Goal: Task Accomplishment & Management: Manage account settings

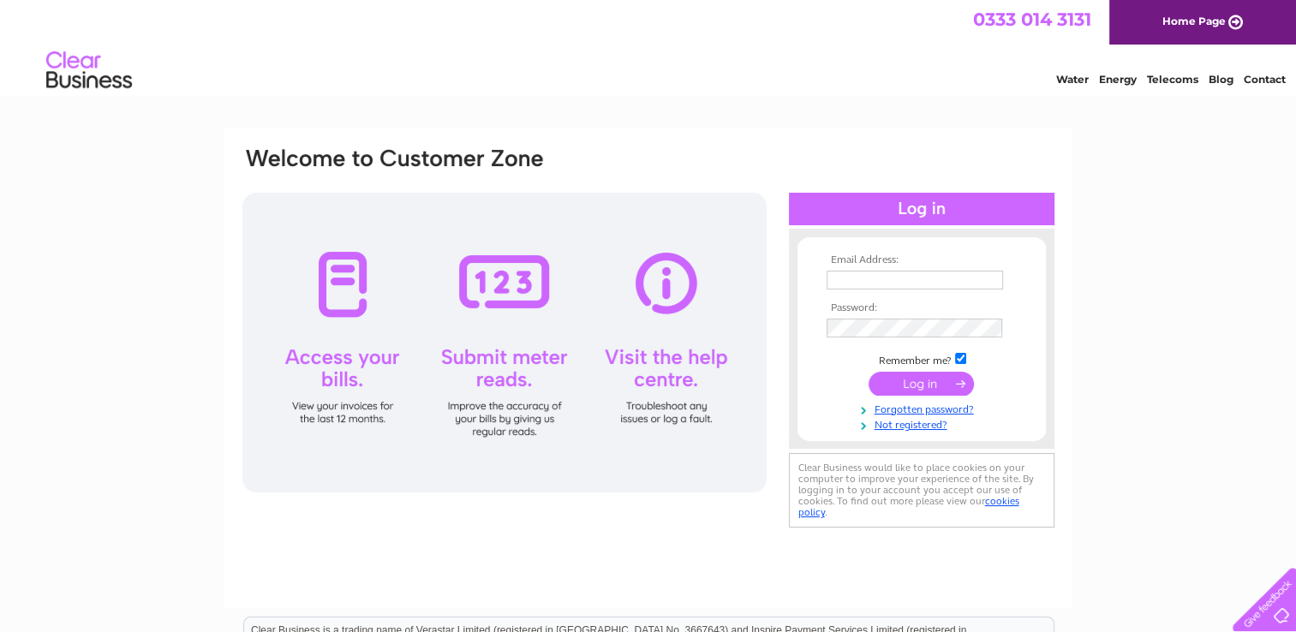
type input "bikes@northfieldcycles.co.uk"
click at [925, 379] on input "submit" at bounding box center [921, 384] width 105 height 24
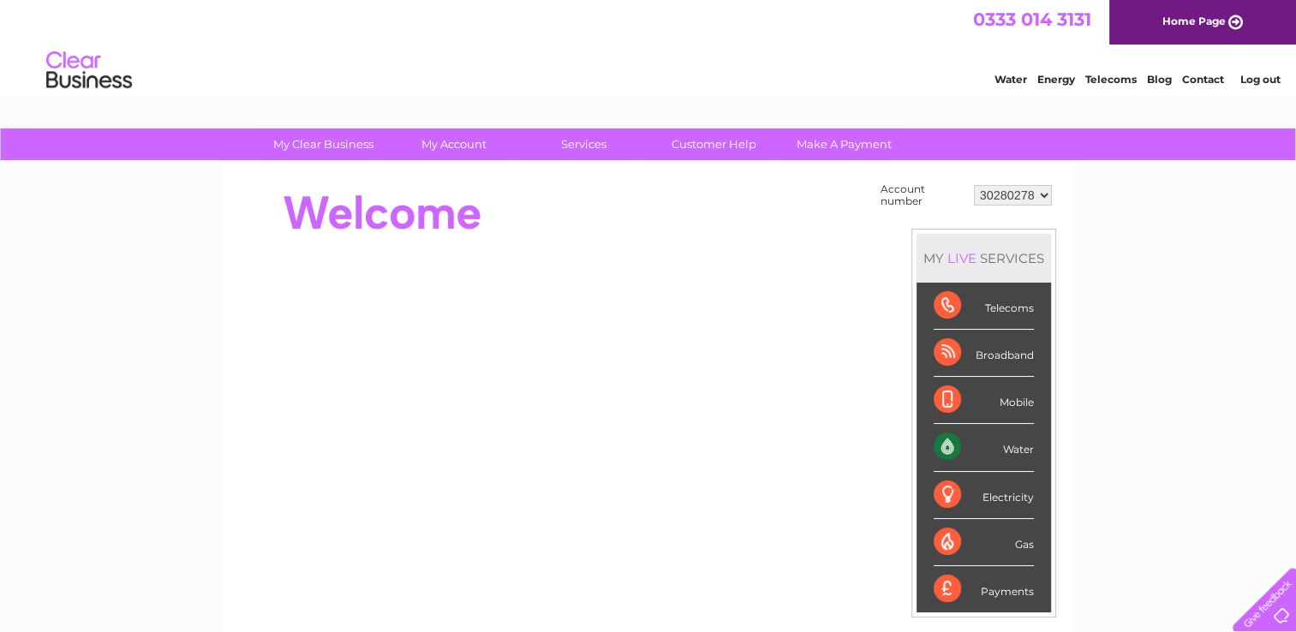
click at [1007, 442] on div "Water" at bounding box center [984, 447] width 100 height 47
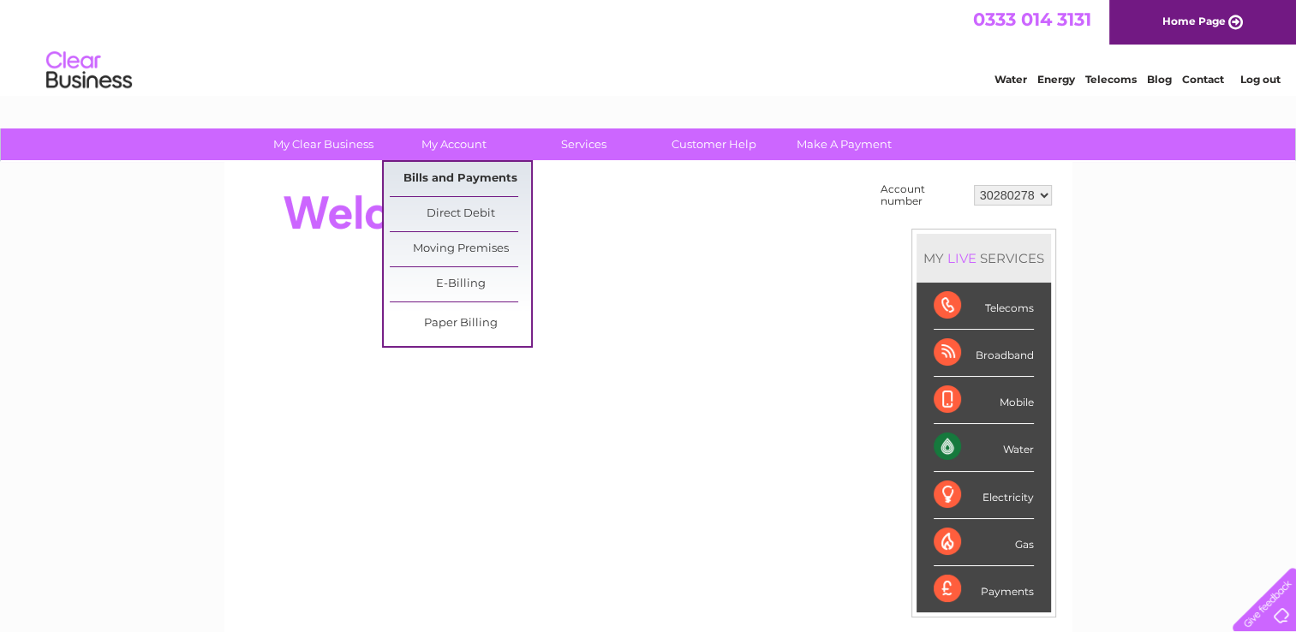
click at [442, 182] on link "Bills and Payments" at bounding box center [460, 179] width 141 height 34
click at [457, 180] on link "Bills and Payments" at bounding box center [460, 179] width 141 height 34
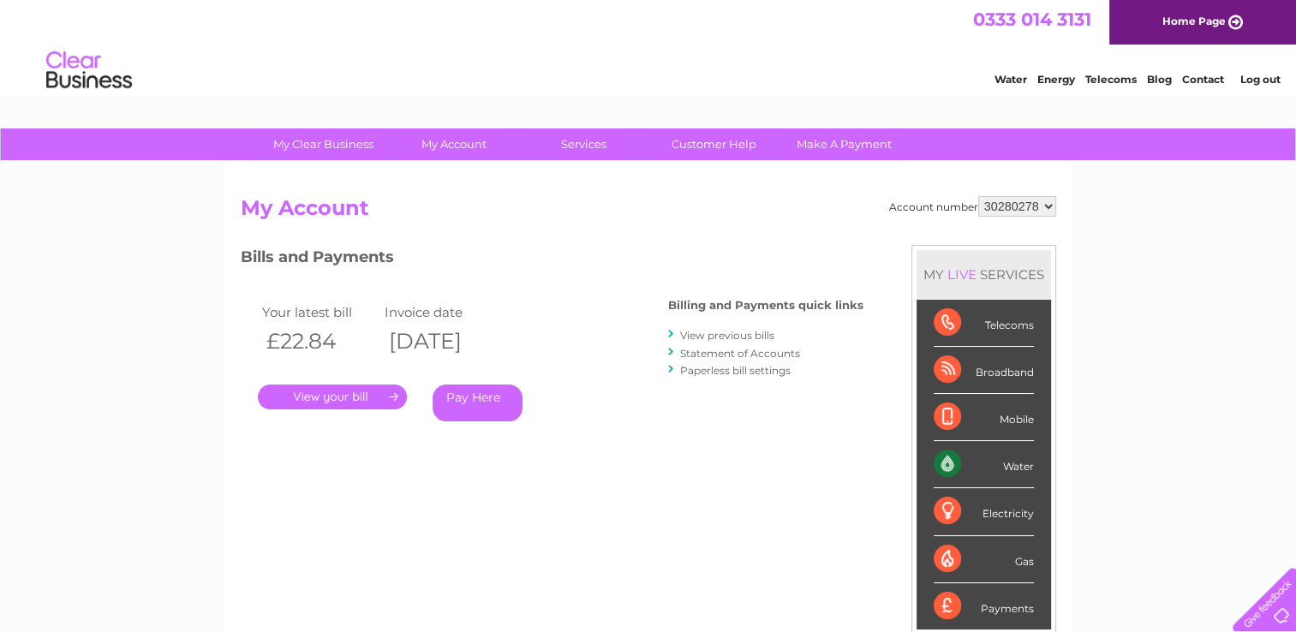
click at [336, 397] on link "." at bounding box center [332, 397] width 149 height 25
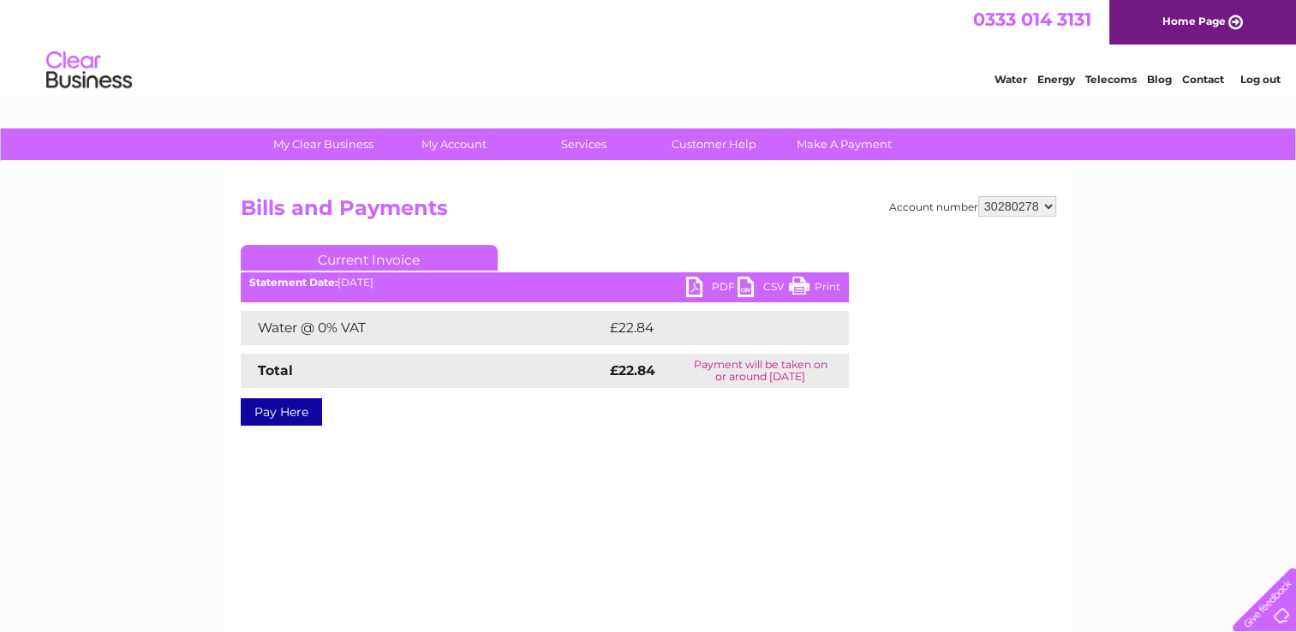
click at [719, 283] on link "PDF" at bounding box center [711, 289] width 51 height 25
